Goal: Task Accomplishment & Management: Complete application form

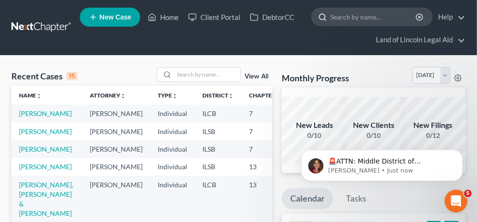
click at [333, 17] on input "search" at bounding box center [373, 17] width 87 height 18
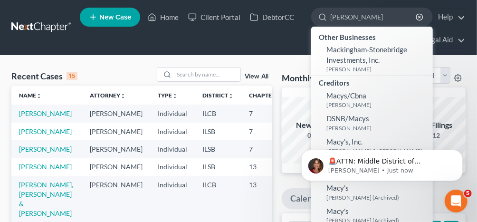
type input "[PERSON_NAME]"
click at [107, 15] on span "New Case" at bounding box center [115, 17] width 32 height 7
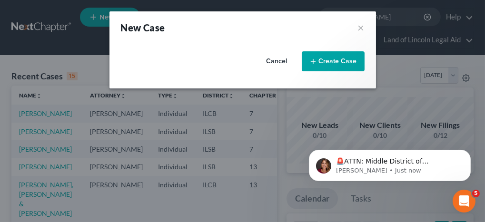
select select "26"
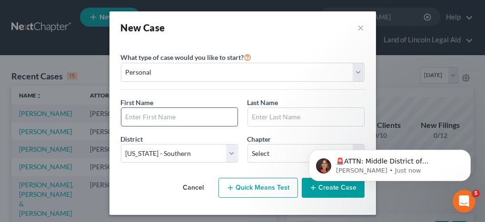
click at [144, 118] on input "text" at bounding box center [179, 117] width 116 height 18
click at [131, 116] on input "[PERSON_NAME]" at bounding box center [179, 117] width 116 height 18
type input "Kyiesha"
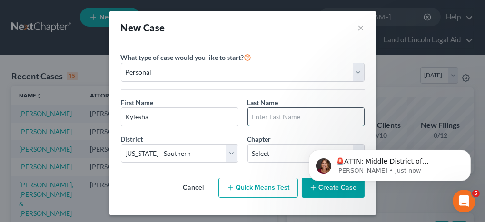
click at [254, 118] on input "text" at bounding box center [306, 117] width 116 height 18
type input "[PERSON_NAME]"
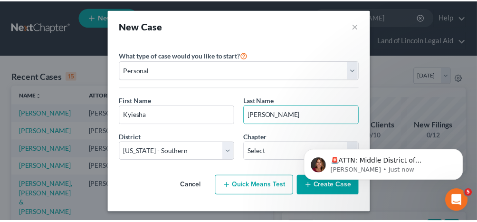
scroll to position [3, 0]
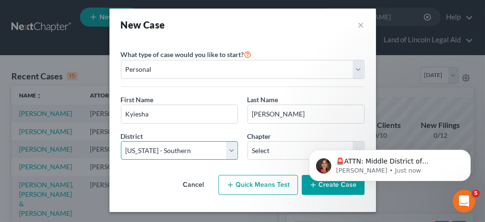
click at [231, 146] on select "Select [US_STATE] - [GEOGRAPHIC_DATA] [US_STATE] - [GEOGRAPHIC_DATA][US_STATE] …" at bounding box center [179, 150] width 117 height 19
select select "24"
click at [121, 141] on select "Select [US_STATE] - [GEOGRAPHIC_DATA] [US_STATE] - [GEOGRAPHIC_DATA][US_STATE] …" at bounding box center [179, 150] width 117 height 19
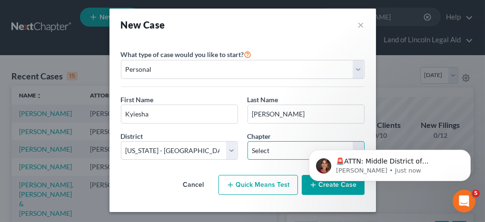
click at [256, 148] on select "Select 7 11 12 13" at bounding box center [305, 150] width 117 height 19
click at [259, 149] on select "Select 7 11 12 13" at bounding box center [305, 150] width 117 height 19
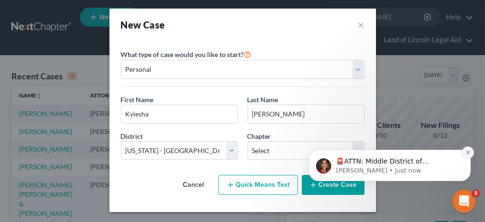
click at [465, 153] on icon "Dismiss notification" at bounding box center [467, 151] width 5 height 5
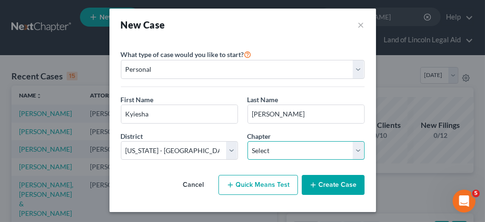
click at [357, 148] on select "Select 7 11 12 13" at bounding box center [305, 150] width 117 height 19
select select "0"
click at [247, 141] on select "Select 7 11 12 13" at bounding box center [305, 150] width 117 height 19
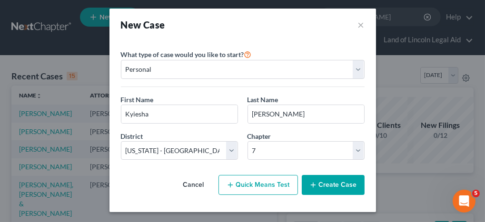
click at [330, 184] on button "Create Case" at bounding box center [332, 185] width 63 height 20
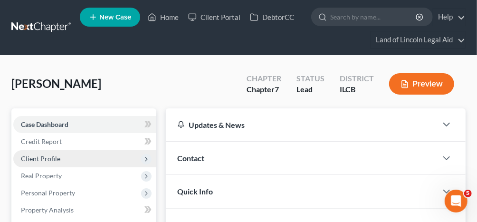
click at [64, 157] on span "Client Profile" at bounding box center [84, 158] width 143 height 17
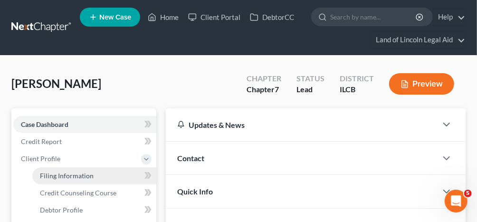
click at [64, 177] on span "Filing Information" at bounding box center [67, 176] width 54 height 8
select select "1"
select select "0"
select select "24"
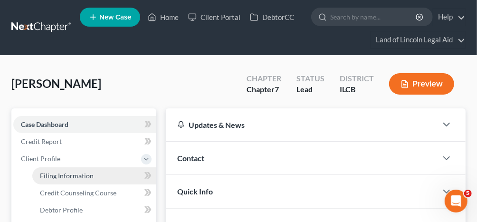
select select "14"
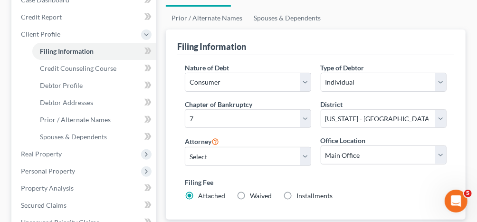
scroll to position [143, 0]
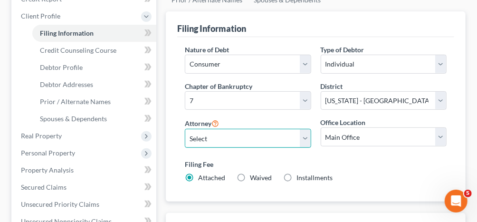
click at [305, 133] on select "Select May Yeh - ILSB [PERSON_NAME] - [PERSON_NAME] - ILCB [PERSON_NAME] - [PER…" at bounding box center [248, 138] width 126 height 19
select select "4"
click at [185, 129] on select "Select May Yeh - ILSB [PERSON_NAME] - [PERSON_NAME] - ILCB [PERSON_NAME] - [PER…" at bounding box center [248, 138] width 126 height 19
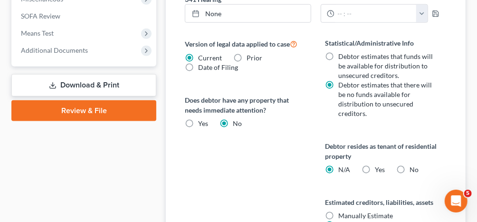
scroll to position [475, 0]
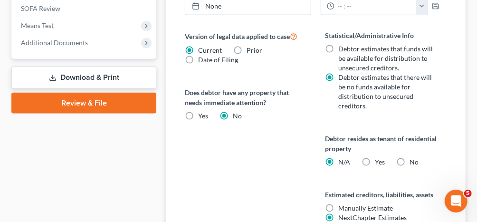
click at [376, 161] on label "Yes Yes" at bounding box center [381, 162] width 10 height 10
click at [379, 161] on input "Yes Yes" at bounding box center [382, 160] width 6 height 6
radio input "true"
radio input "false"
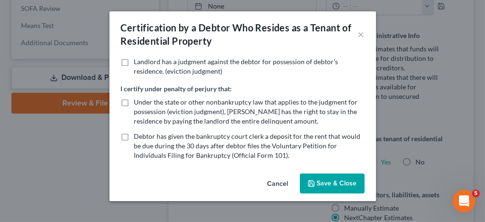
click at [330, 181] on button "Save & Close" at bounding box center [332, 184] width 65 height 20
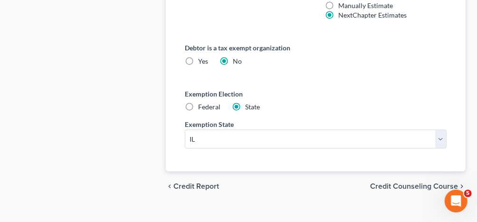
scroll to position [690, 0]
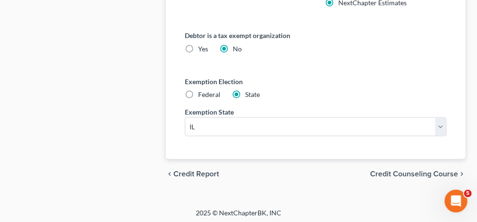
click at [424, 171] on span "Credit Counseling Course" at bounding box center [414, 175] width 88 height 8
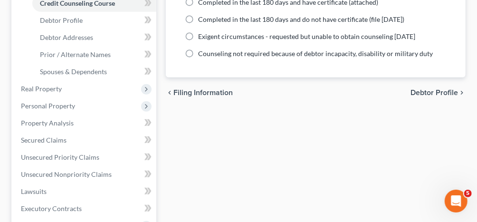
scroll to position [190, 0]
click at [431, 91] on span "Debtor Profile" at bounding box center [435, 92] width 48 height 8
select select "0"
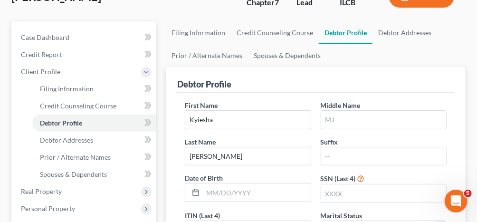
scroll to position [143, 0]
